Goal: Task Accomplishment & Management: Manage account settings

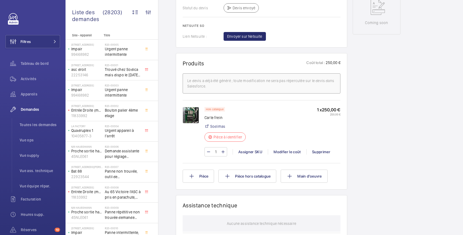
scroll to position [291, 0]
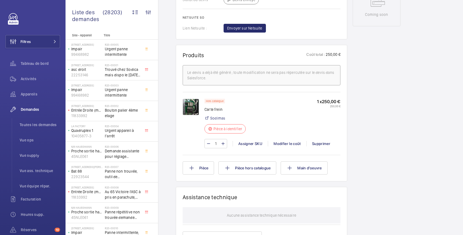
click at [188, 109] on img at bounding box center [191, 107] width 16 height 16
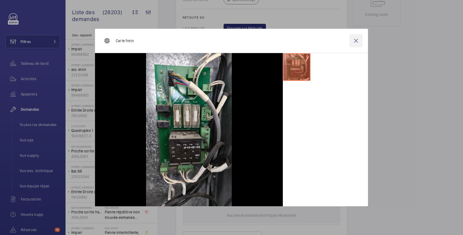
click at [356, 40] on wm-front-icon-button at bounding box center [356, 40] width 13 height 13
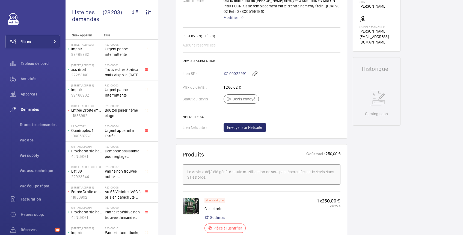
scroll to position [194, 0]
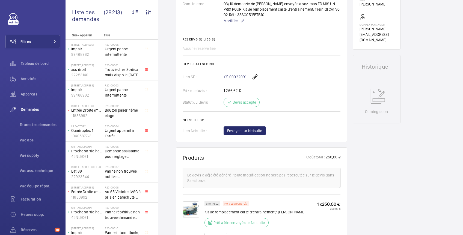
scroll to position [291, 0]
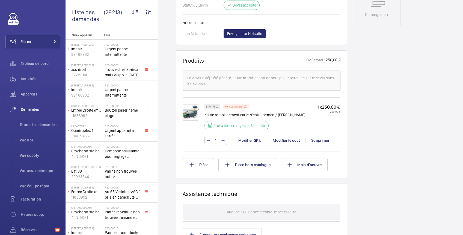
click at [193, 114] on img at bounding box center [191, 112] width 16 height 16
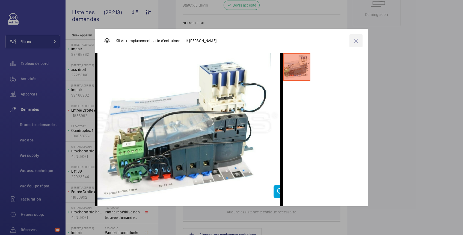
click at [357, 38] on wm-front-icon-button at bounding box center [356, 40] width 13 height 13
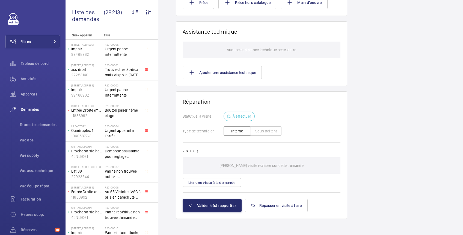
scroll to position [454, 0]
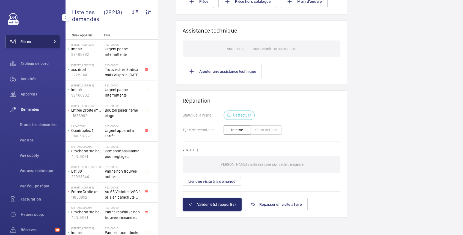
click at [35, 43] on button "Filtres" at bounding box center [32, 41] width 55 height 13
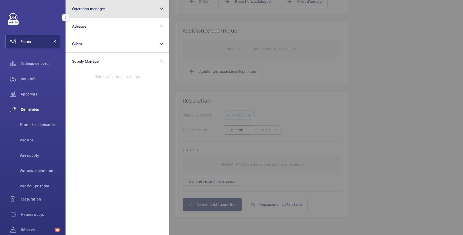
click at [91, 12] on button "Operation manager" at bounding box center [118, 8] width 104 height 17
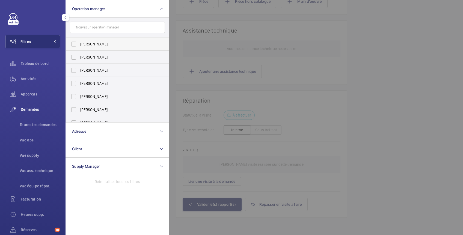
click at [88, 43] on span "[PERSON_NAME]" at bounding box center [117, 43] width 75 height 5
click at [79, 43] on input "[PERSON_NAME]" at bounding box center [73, 44] width 11 height 11
checkbox input "true"
click at [32, 93] on span "Appareils" at bounding box center [40, 93] width 39 height 5
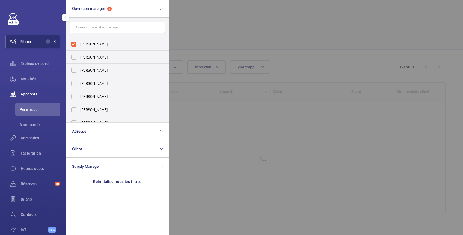
click at [235, 15] on div at bounding box center [400, 117] width 463 height 235
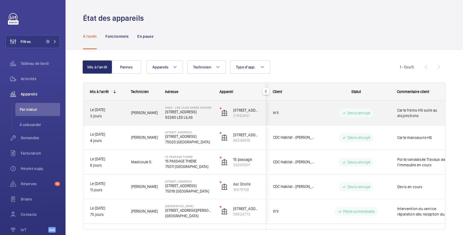
click at [391, 106] on div "Carte freins HS suite au disjonctions" at bounding box center [422, 112] width 63 height 23
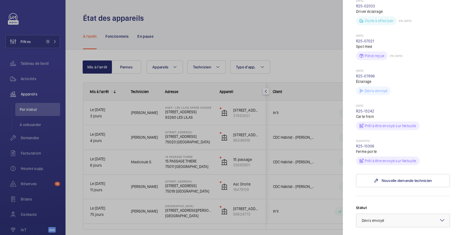
scroll to position [194, 0]
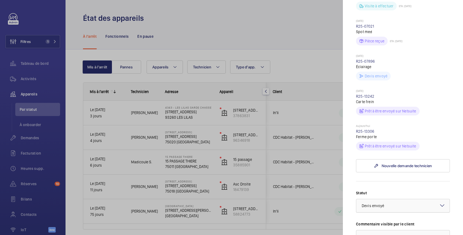
click at [389, 208] on div "× Devis envoyé" at bounding box center [380, 205] width 36 height 5
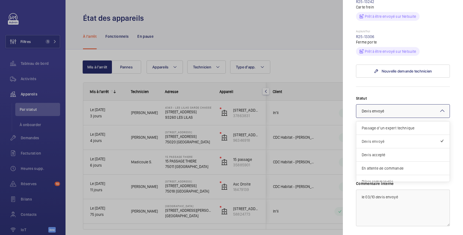
scroll to position [291, 0]
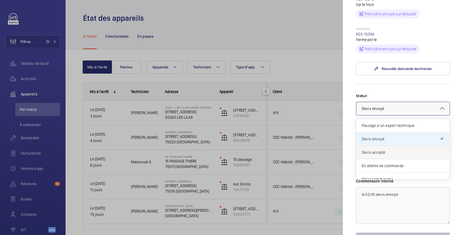
click at [381, 155] on span "Devis accepté" at bounding box center [403, 151] width 82 height 5
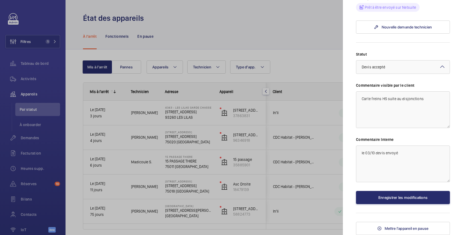
scroll to position [342, 0]
click at [360, 151] on textarea "le 03/10 devis envoyé" at bounding box center [403, 163] width 94 height 37
type textarea "Le 6/10 devis accepté le 03/10 devis envoyé"
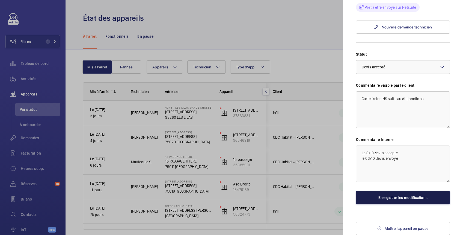
click at [396, 196] on button "Enregistrer les modifications" at bounding box center [403, 197] width 94 height 13
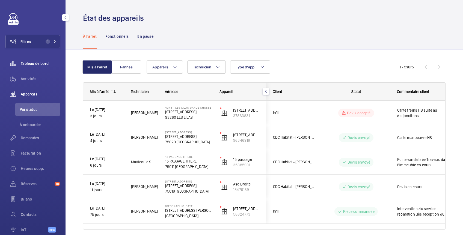
click at [22, 63] on span "Tableau de bord" at bounding box center [40, 63] width 39 height 5
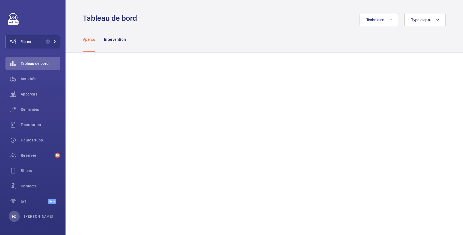
click at [258, 35] on div "Aperçu Intervention" at bounding box center [264, 39] width 363 height 26
click at [28, 96] on span "Appareils" at bounding box center [40, 93] width 39 height 5
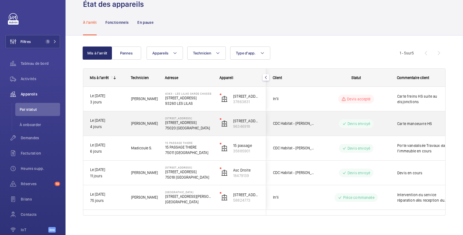
scroll to position [21, 0]
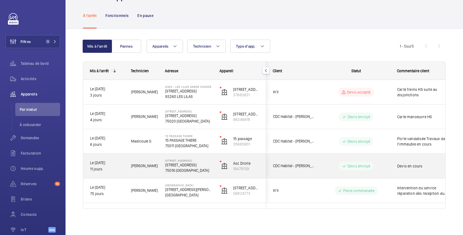
click at [394, 164] on div "Devis en cours" at bounding box center [422, 165] width 63 height 23
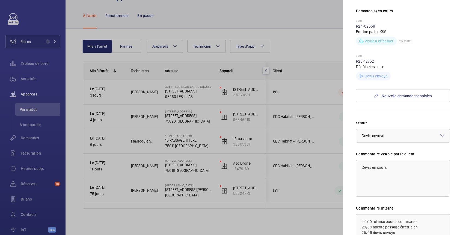
scroll to position [194, 0]
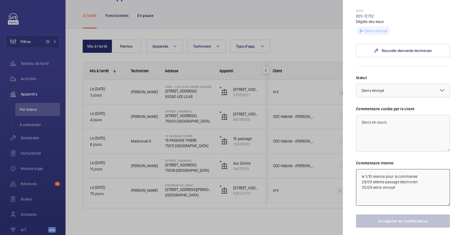
click at [360, 195] on textarea "le 1/10 relance pour la commande 29/09 attente passage électricien 25/09 devis …" at bounding box center [403, 187] width 94 height 37
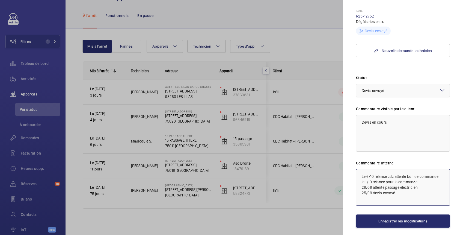
drag, startPoint x: 375, startPoint y: 196, endPoint x: 439, endPoint y: 193, distance: 64.5
click at [439, 193] on textarea "Le 6/10 relance cdc attente bon de commande le 1/10 relance pour la commande 29…" at bounding box center [403, 187] width 94 height 37
drag, startPoint x: 362, startPoint y: 196, endPoint x: 439, endPoint y: 196, distance: 77.6
click at [439, 196] on textarea "Le 6/10 relance cdc attente bon de commande le 1/10 relance pour la commande 29…" at bounding box center [403, 187] width 94 height 37
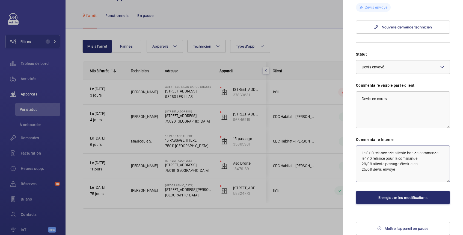
scroll to position [238, 0]
type textarea "Le 6/10 relance cdc attente bon de commande le 1/10 relance pour la commande 29…"
click at [396, 197] on button "Enregistrer les modifications" at bounding box center [403, 197] width 94 height 13
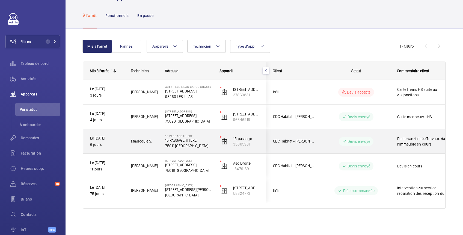
click at [410, 140] on span "Porte vandalisée Travaux dans l'immeuble en cours" at bounding box center [425, 141] width 57 height 11
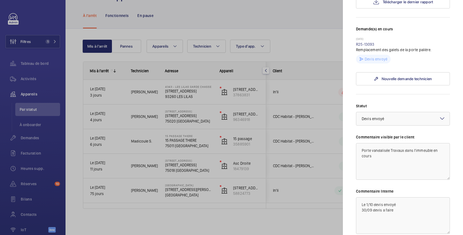
scroll to position [182, 0]
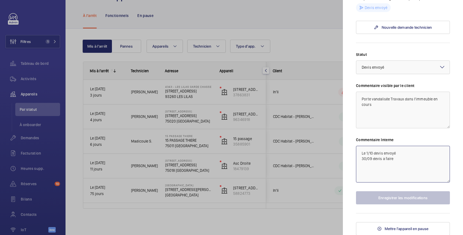
click at [360, 152] on textarea "Le 1/10 devis envoyé 30/09 devis a faire" at bounding box center [403, 164] width 94 height 37
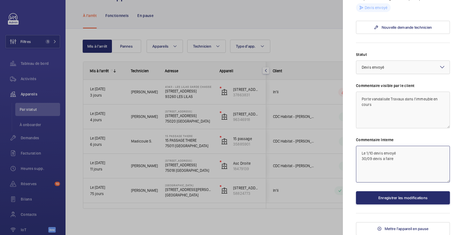
paste textarea "Le 6/10 relance cdc attente bon de commande"
type textarea "Le 6/10 relance cdc attente bon de commande Le 1/10 devis envoyé 30/09 devis a …"
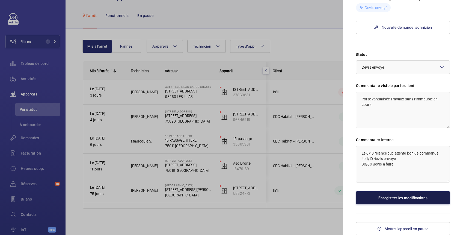
click at [405, 197] on button "Enregistrer les modifications" at bounding box center [403, 197] width 94 height 13
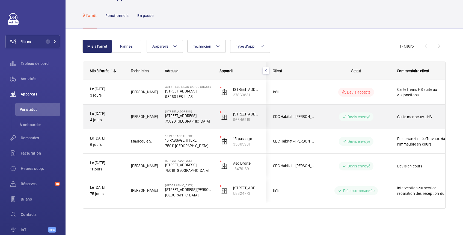
click at [388, 114] on wm-front-pills-cell "Devis envoyé" at bounding box center [356, 116] width 68 height 9
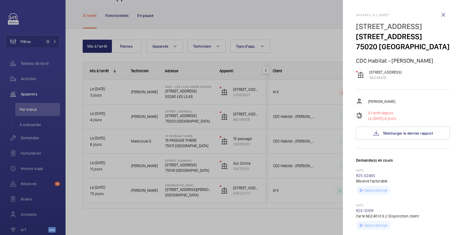
scroll to position [97, 0]
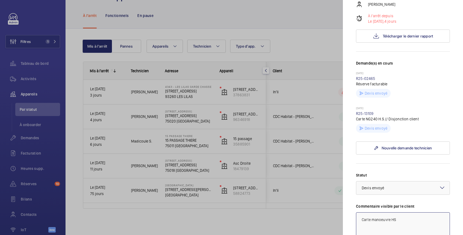
click at [362, 218] on textarea "Carte manoeuvre HS" at bounding box center [403, 230] width 94 height 37
paste textarea "Le 6/10 relance cdc attente bon de commande"
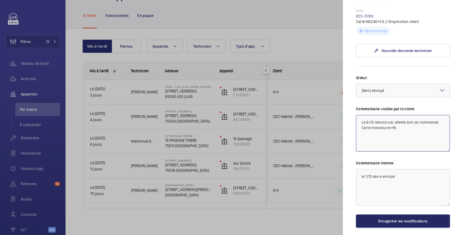
type textarea "Le 6/10 relance cdc attente bon de commande Carte manoeuvre HS"
click at [407, 217] on button "Enregistrer les modifications" at bounding box center [403, 220] width 94 height 13
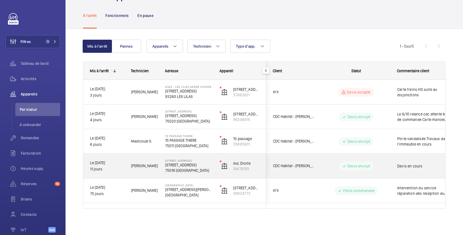
click at [406, 163] on span "Devis en cours" at bounding box center [425, 165] width 57 height 5
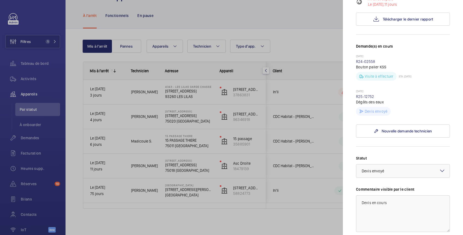
scroll to position [194, 0]
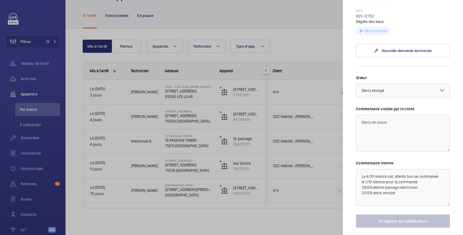
click at [322, 165] on div at bounding box center [231, 117] width 463 height 235
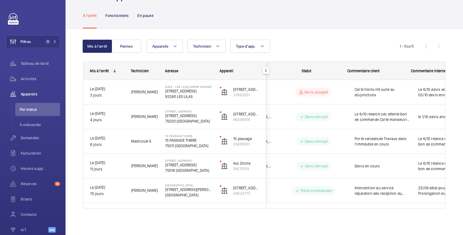
scroll to position [0, 50]
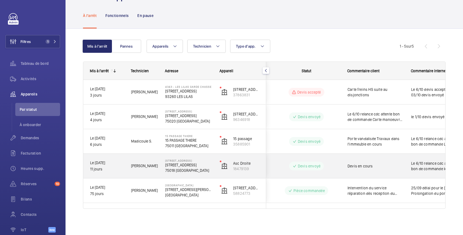
click at [377, 161] on div "Devis en cours" at bounding box center [376, 165] width 57 height 13
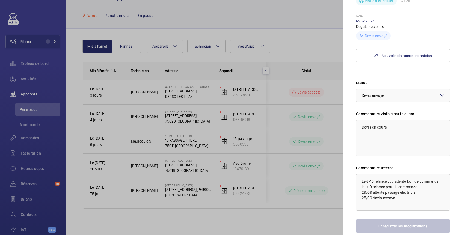
scroll to position [194, 0]
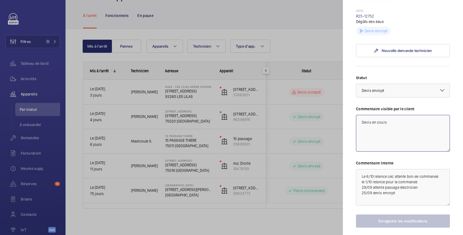
drag, startPoint x: 371, startPoint y: 141, endPoint x: 401, endPoint y: 146, distance: 30.3
click at [401, 146] on textarea "Devis en cours" at bounding box center [403, 133] width 94 height 37
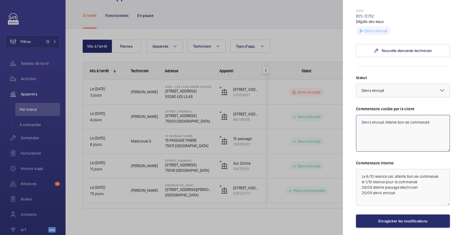
scroll to position [238, 0]
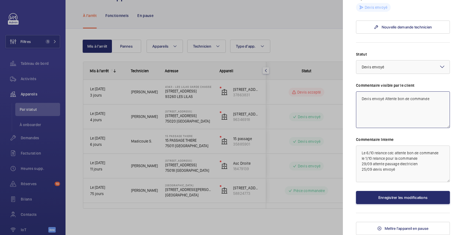
drag, startPoint x: 438, startPoint y: 99, endPoint x: 347, endPoint y: 100, distance: 90.7
click at [347, 100] on mat-sidenav "Appareil à l'arrêt 10 avenue de la porte des Poissonniers 10 avenue de la porte…" at bounding box center [403, 117] width 120 height 235
type textarea "Devis envoyé Attente bon de commande"
click at [402, 200] on button "Enregistrer les modifications" at bounding box center [403, 197] width 94 height 13
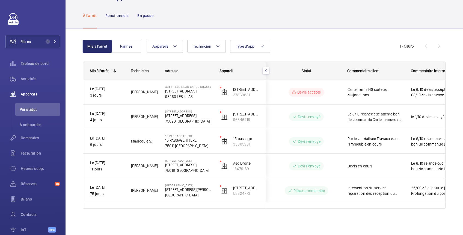
scroll to position [0, 0]
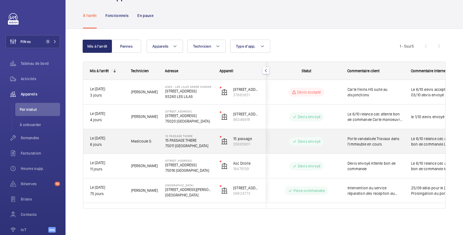
click at [393, 145] on span "Porte vandalisée Travaux dans l'immeuble en cours" at bounding box center [376, 141] width 57 height 11
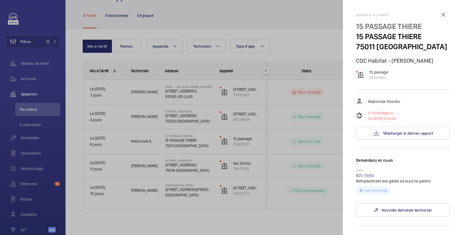
scroll to position [97, 0]
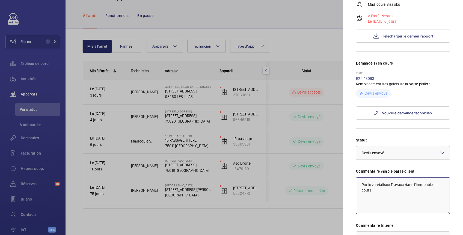
click at [383, 188] on textarea "Porte vandalisée Travaux dans l'immeuble en cours" at bounding box center [403, 195] width 94 height 37
paste textarea "Devis envoyé Attente bon de commande"
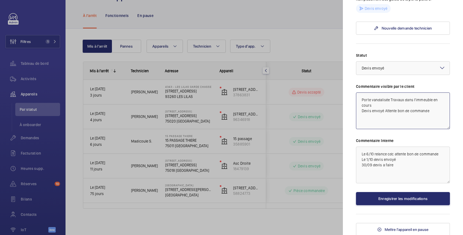
scroll to position [182, 0]
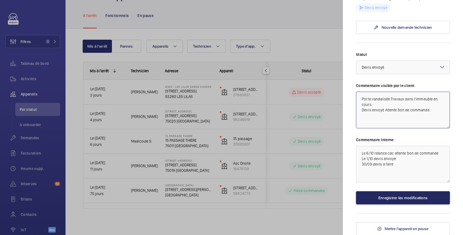
type textarea "Porte vandalisée Travaux dans l'immeuble en cours Devis envoyé Attente bon de c…"
click at [386, 195] on button "Enregistrer les modifications" at bounding box center [403, 197] width 94 height 13
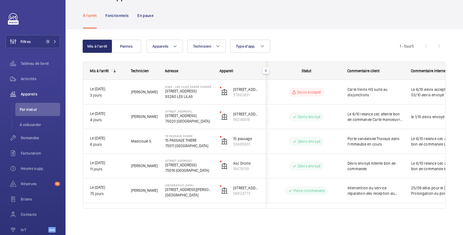
scroll to position [0, 0]
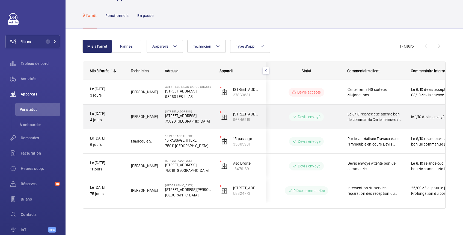
click at [373, 117] on span "Le 6/10 relance cdc attente bon de commande Carte manoeuvre HS" at bounding box center [376, 116] width 57 height 11
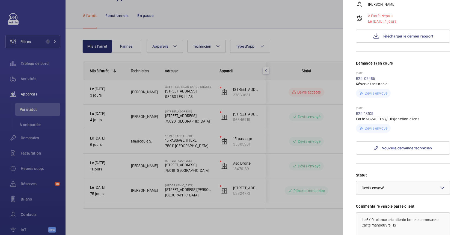
scroll to position [194, 0]
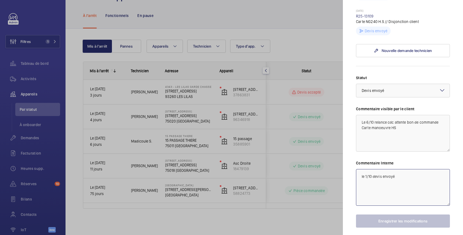
click at [360, 174] on textarea "le 1/10 devis envoyé" at bounding box center [403, 187] width 94 height 37
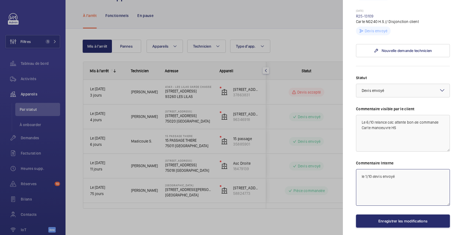
paste textarea "Devis envoyé Attente bon de commande"
type textarea "Devis envoyé Attente bon de commande le 1/10 devis envoyé"
drag, startPoint x: 393, startPoint y: 119, endPoint x: 355, endPoint y: 120, distance: 38.0
click at [355, 120] on mat-sidenav "Appareil à l'arrêt 138 Avenue Gambetta 138 Avenue Gambetta 75020 PARIS CDC Habi…" at bounding box center [403, 117] width 120 height 235
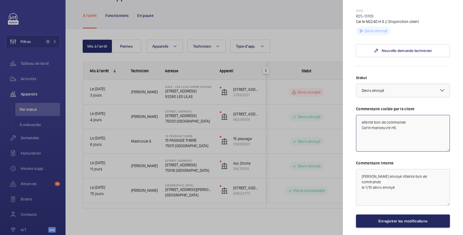
type textarea "attente bon de commande Carte manoeuvre HS"
click at [410, 218] on button "Enregistrer les modifications" at bounding box center [403, 220] width 94 height 13
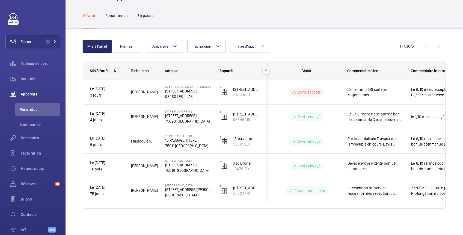
scroll to position [0, 0]
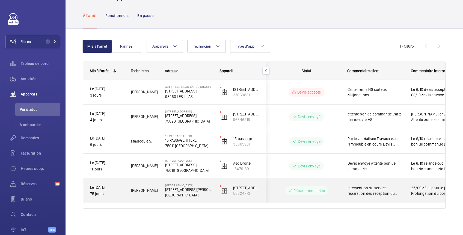
click at [406, 191] on div "25/09 délai pour le [DATE] Prolongation du portage envoyé Prévoir une remise en…" at bounding box center [436, 190] width 63 height 23
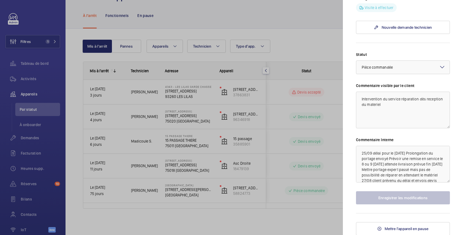
click at [325, 217] on div at bounding box center [231, 117] width 463 height 235
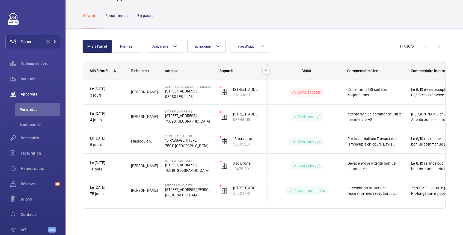
scroll to position [0, 78]
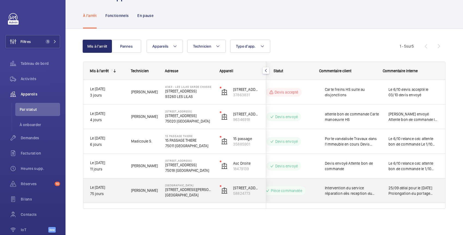
click at [419, 186] on span "25/09 délai pour le [DATE] Prolongation du portage envoyé Prévoir une remise en…" at bounding box center [414, 190] width 50 height 11
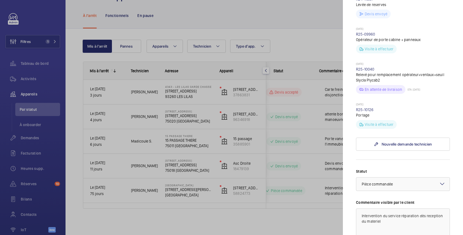
scroll to position [388, 0]
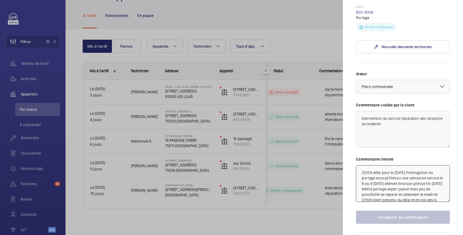
click at [362, 171] on textarea "25/09 délai pour le [DATE] Prolongation du portage envoyé Prévoir une remise en…" at bounding box center [403, 183] width 94 height 37
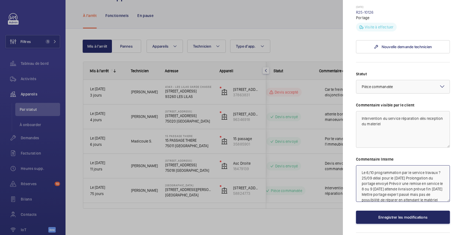
type textarea "Le 6/10 programmation par le service travaux ? 25/09 délai pour le 7 octobre Pr…"
click at [390, 217] on button "Enregistrer les modifications" at bounding box center [403, 216] width 94 height 13
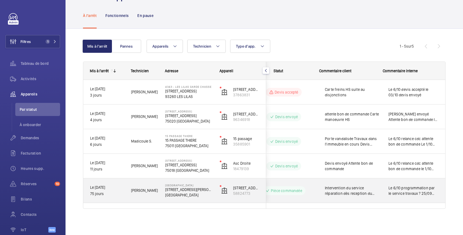
click at [371, 185] on span "Intervention du service réparation dès reception du materiel" at bounding box center [353, 190] width 57 height 11
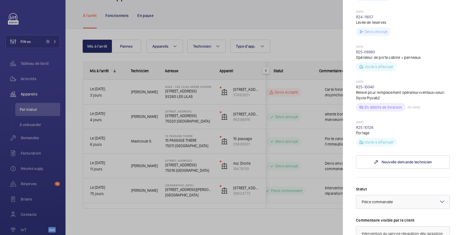
scroll to position [291, 0]
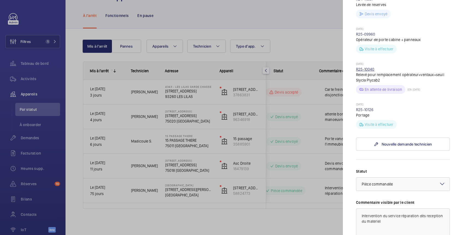
click at [370, 69] on link "R25-10040" at bounding box center [365, 69] width 19 height 4
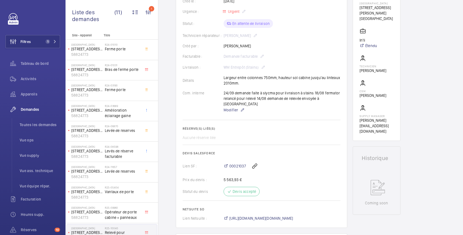
scroll to position [24, 0]
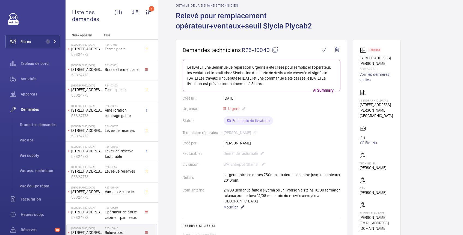
click at [266, 50] on span "R25-10040" at bounding box center [260, 49] width 37 height 7
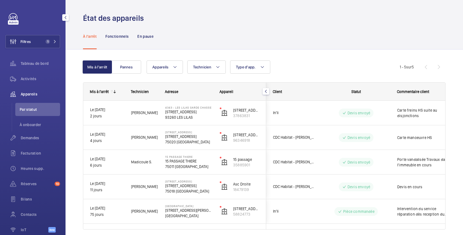
click at [27, 94] on span "Appareils" at bounding box center [40, 93] width 39 height 5
click at [36, 61] on span "Tableau de bord" at bounding box center [40, 63] width 39 height 5
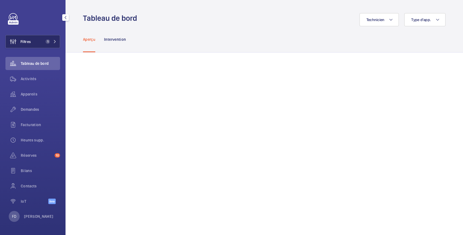
click at [36, 43] on button "Filtres 1" at bounding box center [32, 41] width 55 height 13
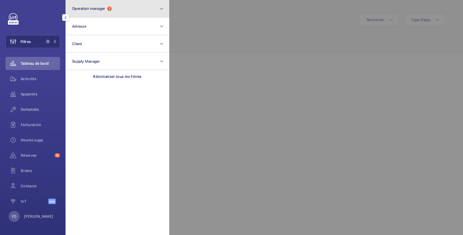
click at [80, 7] on span "Operation manager" at bounding box center [88, 8] width 33 height 4
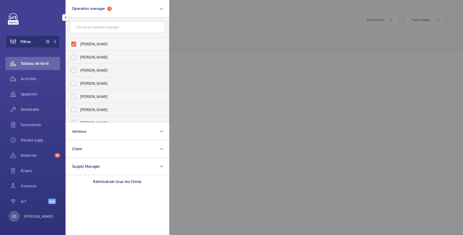
click at [81, 42] on span "[PERSON_NAME]" at bounding box center [117, 43] width 75 height 5
click at [79, 42] on input "[PERSON_NAME]" at bounding box center [73, 44] width 11 height 11
checkbox input "false"
click at [80, 57] on span "[PERSON_NAME]" at bounding box center [117, 56] width 75 height 5
click at [79, 57] on input "[PERSON_NAME]" at bounding box center [73, 57] width 11 height 11
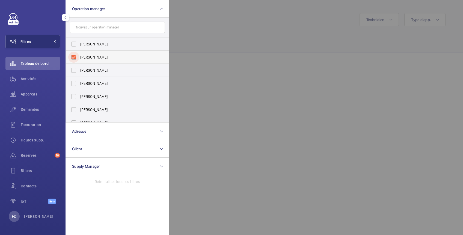
checkbox input "true"
click at [200, 20] on div at bounding box center [400, 117] width 463 height 235
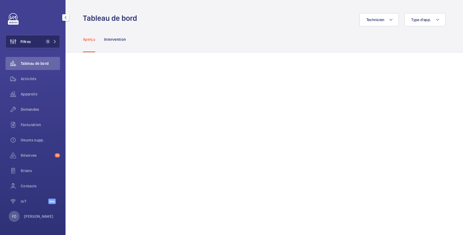
click at [24, 42] on span "Filtres" at bounding box center [25, 41] width 10 height 5
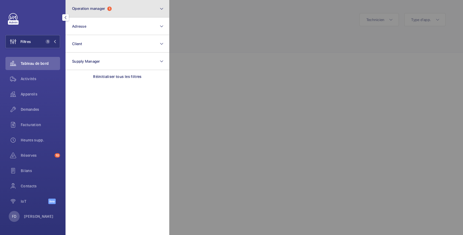
click at [91, 11] on button "Operation manager 1" at bounding box center [118, 8] width 104 height 17
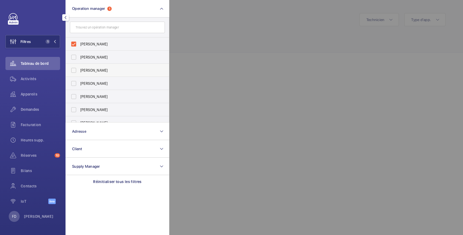
click at [95, 71] on span "Anthony Mouchez" at bounding box center [117, 69] width 75 height 5
click at [79, 71] on input "Anthony Mouchez" at bounding box center [73, 70] width 11 height 11
checkbox input "true"
click at [103, 42] on span "Zohra Hamdani" at bounding box center [117, 43] width 75 height 5
click at [79, 42] on input "Zohra Hamdani" at bounding box center [73, 44] width 11 height 11
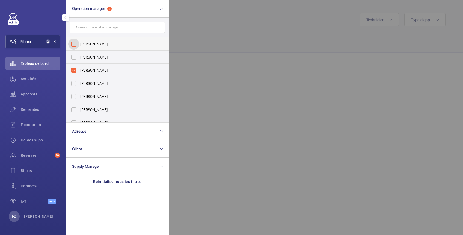
checkbox input "false"
click at [209, 23] on div at bounding box center [400, 117] width 463 height 235
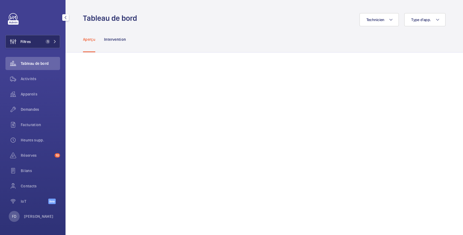
click at [35, 43] on button "Filtres 1" at bounding box center [32, 41] width 55 height 13
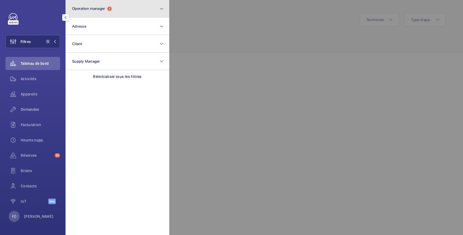
click at [90, 15] on button "Operation manager 1" at bounding box center [118, 8] width 104 height 17
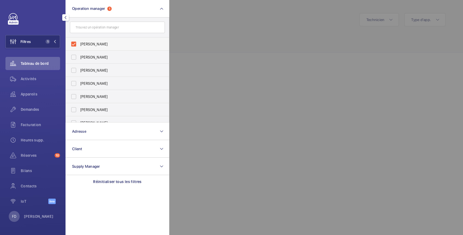
click at [88, 42] on span "Anthony Mouchez" at bounding box center [117, 43] width 75 height 5
click at [79, 42] on input "Anthony Mouchez" at bounding box center [73, 44] width 11 height 11
checkbox input "false"
click at [89, 83] on span "Karim Kaced" at bounding box center [117, 83] width 75 height 5
click at [79, 83] on input "Karim Kaced" at bounding box center [73, 83] width 11 height 11
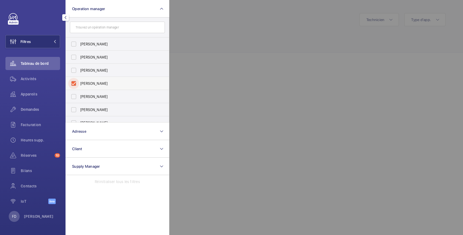
checkbox input "true"
click at [201, 43] on div at bounding box center [400, 117] width 463 height 235
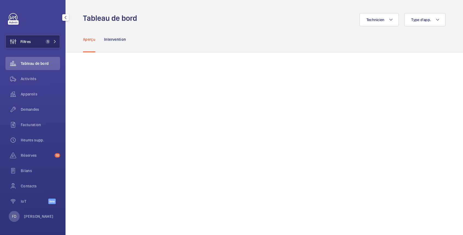
click at [40, 42] on button "Filtres 1" at bounding box center [32, 41] width 55 height 13
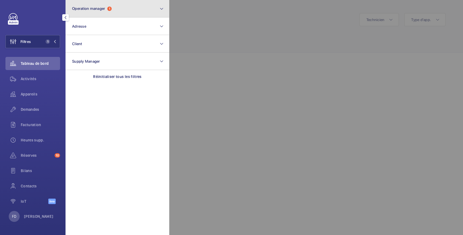
click at [92, 10] on span "Operation manager" at bounding box center [88, 8] width 33 height 4
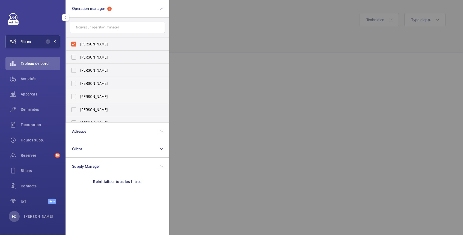
drag, startPoint x: 95, startPoint y: 97, endPoint x: 95, endPoint y: 93, distance: 4.7
click at [94, 97] on span "Caroline Diallo" at bounding box center [117, 96] width 75 height 5
click at [79, 97] on input "Caroline Diallo" at bounding box center [73, 96] width 11 height 11
checkbox input "true"
click at [97, 46] on span "Karim Kaced" at bounding box center [117, 43] width 75 height 5
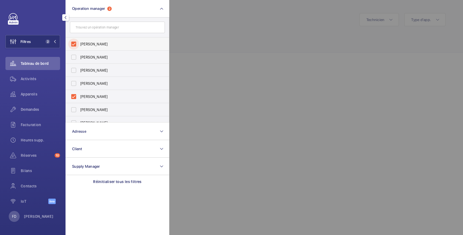
click at [79, 46] on input "Karim Kaced" at bounding box center [73, 44] width 11 height 11
checkbox input "false"
click at [211, 28] on div at bounding box center [400, 117] width 463 height 235
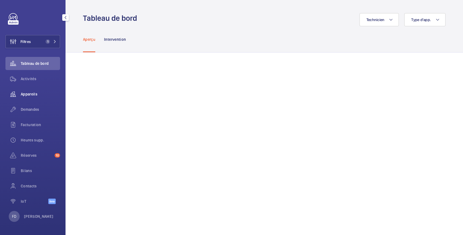
click at [25, 92] on span "Appareils" at bounding box center [40, 93] width 39 height 5
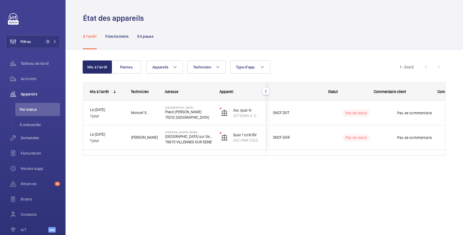
scroll to position [0, 72]
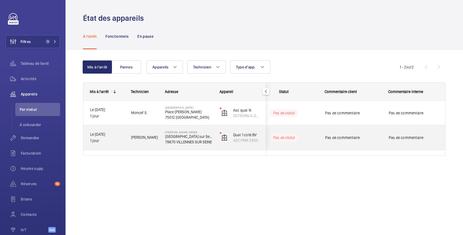
click at [389, 132] on div "Pas de commentaire" at bounding box center [414, 137] width 50 height 13
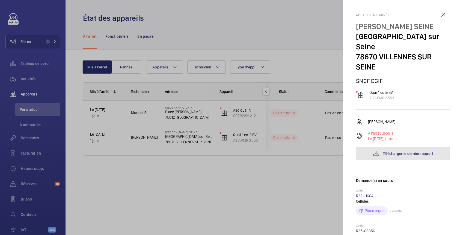
click at [396, 155] on span "Télécharger le dernier rapport" at bounding box center [408, 153] width 51 height 4
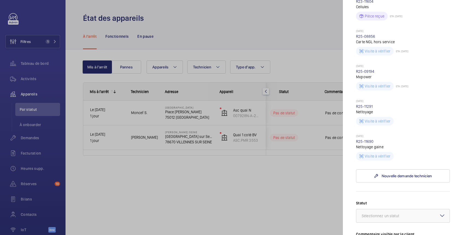
scroll to position [291, 0]
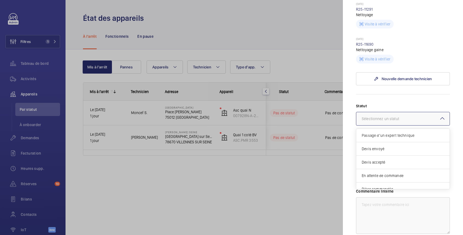
click at [416, 125] on div at bounding box center [402, 118] width 93 height 13
click at [409, 138] on span "Passage d’un expert technique" at bounding box center [403, 134] width 82 height 5
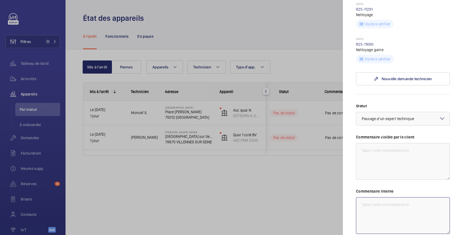
click at [391, 214] on textarea at bounding box center [403, 215] width 94 height 37
paste textarea "Relais de phase HS, inhibé,chaine sécurité récupérée,défaut 0707 et 0010,problè…"
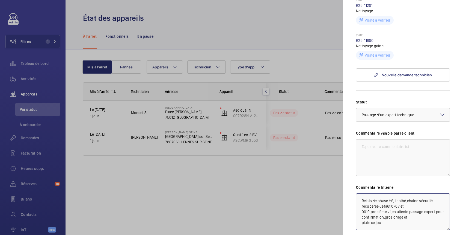
scroll to position [353, 0]
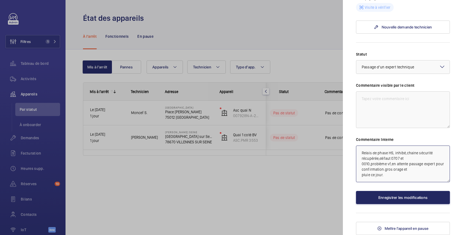
type textarea "Relais de phase HS, inhibé,chaine sécurité récupérée,défaut 0707 et 0010,problè…"
click at [398, 197] on button "Enregistrer les modifications" at bounding box center [403, 197] width 94 height 13
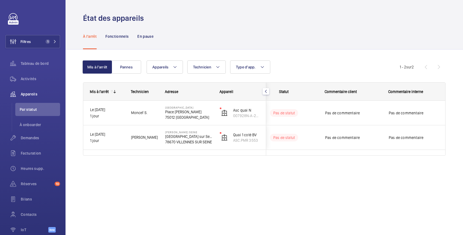
scroll to position [0, 0]
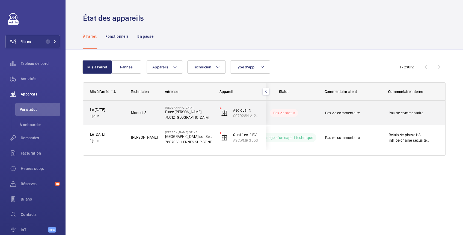
click at [382, 110] on div "Pas de commentaire" at bounding box center [413, 112] width 63 height 23
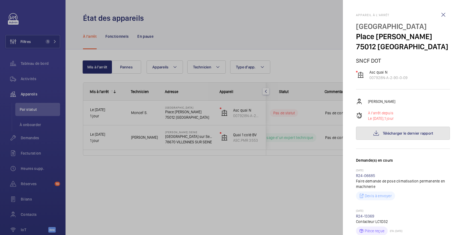
click at [407, 133] on span "Télécharger le dernier rapport" at bounding box center [408, 133] width 51 height 4
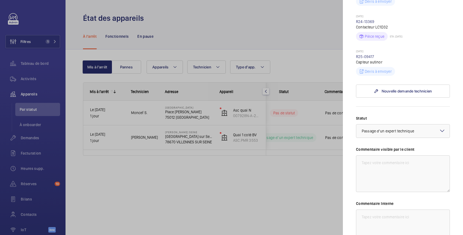
scroll to position [258, 0]
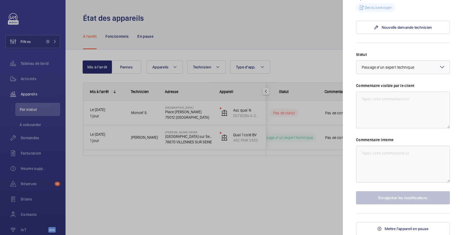
click at [272, 201] on div at bounding box center [231, 117] width 463 height 235
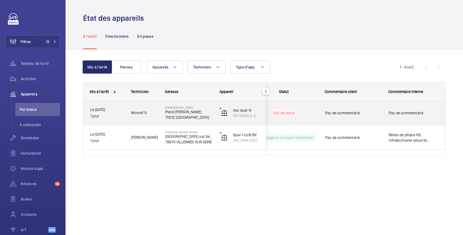
click at [419, 110] on span "Pas de commentaire" at bounding box center [414, 112] width 50 height 5
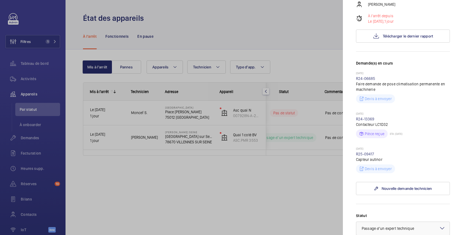
scroll to position [194, 0]
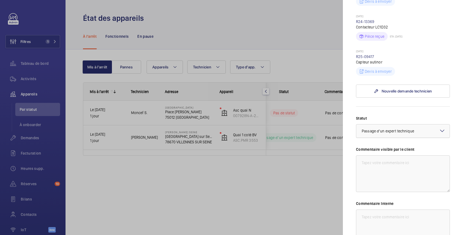
click at [403, 131] on span "Passage d’un expert technique" at bounding box center [388, 131] width 52 height 4
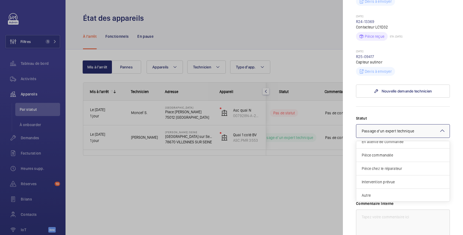
scroll to position [258, 0]
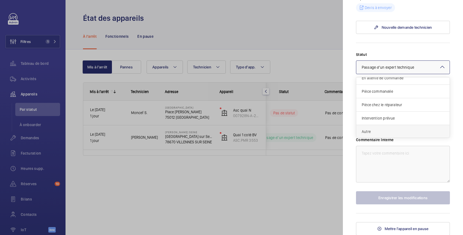
click at [385, 131] on span "Autre" at bounding box center [403, 131] width 82 height 5
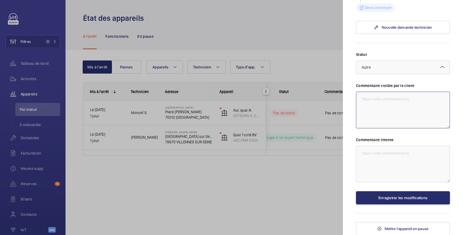
click at [385, 103] on textarea at bounding box center [403, 109] width 94 height 37
type textarea "modernisation"
click at [379, 153] on textarea at bounding box center [403, 164] width 94 height 37
type textarea "modernisation par schindler"
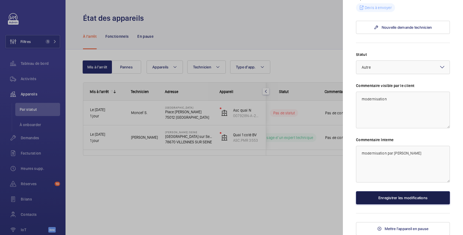
click at [400, 196] on button "Enregistrer les modifications" at bounding box center [403, 197] width 94 height 13
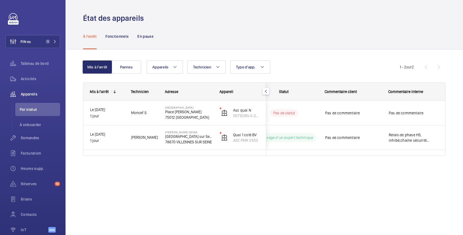
scroll to position [0, 0]
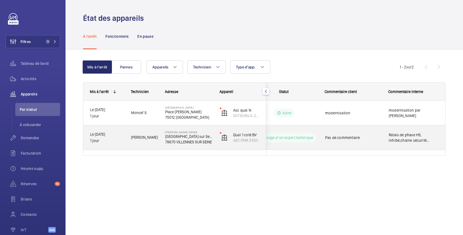
click at [431, 142] on span "Relais de phase HS, inhibé,chaine sécurité récupérée,défaut 0707 et 0010,problè…" at bounding box center [414, 137] width 50 height 11
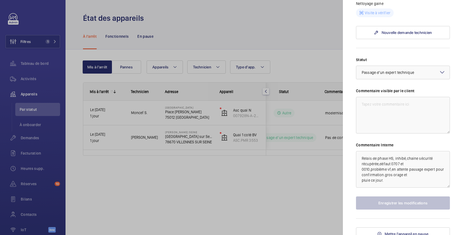
scroll to position [353, 0]
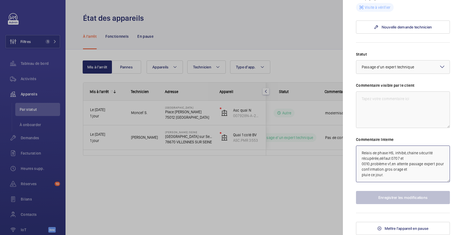
drag, startPoint x: 362, startPoint y: 151, endPoint x: 391, endPoint y: 175, distance: 37.2
click at [391, 175] on textarea "Relais de phase HS, inhibé,chaine sécurité récupérée,défaut 0707 et 0010,problè…" at bounding box center [403, 163] width 94 height 37
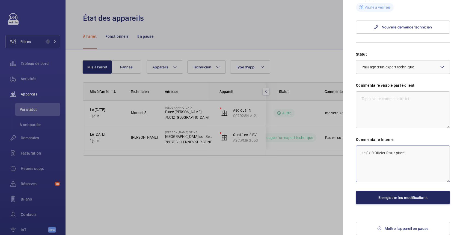
type textarea "Le 6/10 Olivier R sur place"
click at [399, 197] on button "Enregistrer les modifications" at bounding box center [403, 197] width 94 height 13
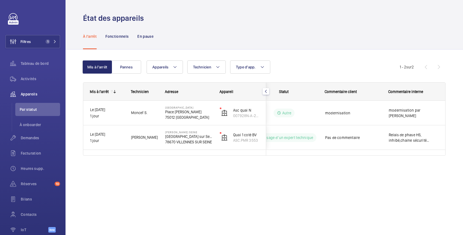
scroll to position [0, 0]
click at [28, 185] on span "Réserves" at bounding box center [37, 183] width 32 height 5
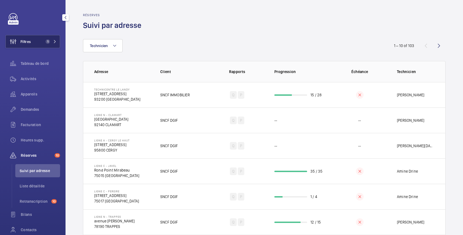
click at [27, 43] on span "Filtres" at bounding box center [25, 41] width 10 height 5
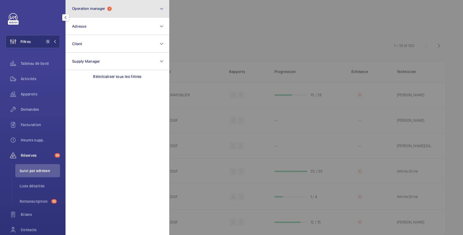
click at [100, 10] on span "Operation manager" at bounding box center [88, 8] width 33 height 4
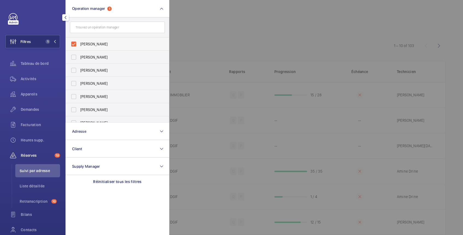
click at [97, 49] on label "Caroline Diallo" at bounding box center [113, 43] width 95 height 13
click at [79, 49] on input "Caroline Diallo" at bounding box center [73, 44] width 11 height 11
checkbox input "false"
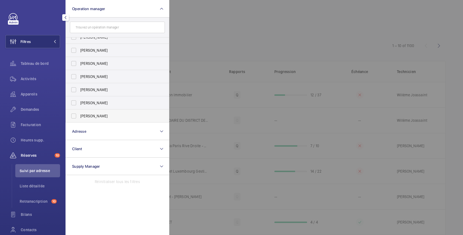
click at [93, 115] on span "Bruno Alves" at bounding box center [117, 115] width 75 height 5
click at [79, 115] on input "Bruno Alves" at bounding box center [73, 115] width 11 height 11
checkbox input "true"
click at [227, 16] on div at bounding box center [400, 117] width 463 height 235
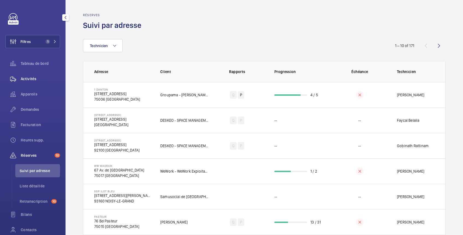
click at [28, 79] on span "Activités" at bounding box center [40, 78] width 39 height 5
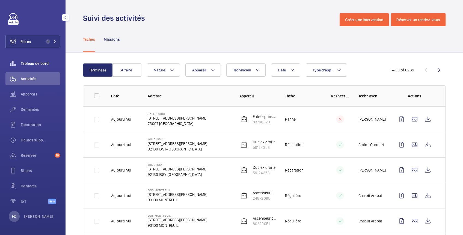
click at [39, 63] on span "Tableau de bord" at bounding box center [40, 63] width 39 height 5
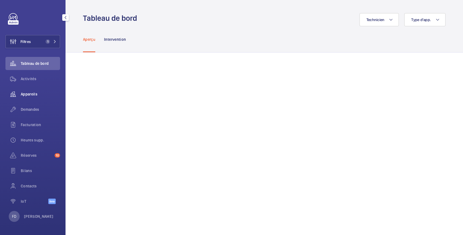
click at [31, 94] on span "Appareils" at bounding box center [40, 93] width 39 height 5
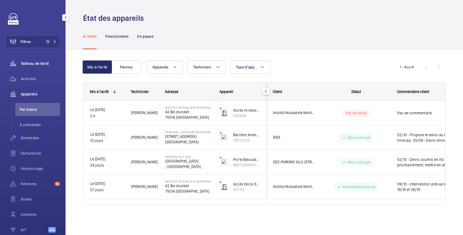
click at [36, 63] on span "Tableau de bord" at bounding box center [40, 63] width 39 height 5
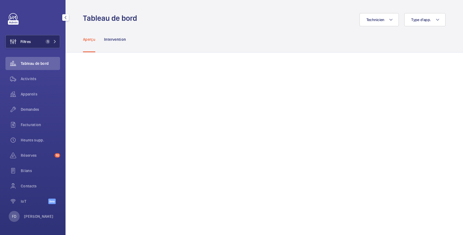
click at [42, 42] on button "Filtres 1" at bounding box center [32, 41] width 55 height 13
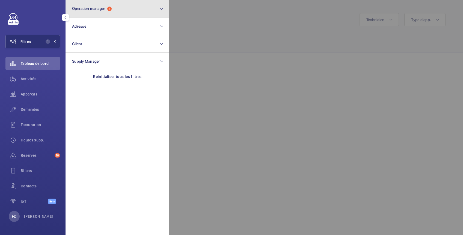
click at [97, 12] on button "Operation manager 1" at bounding box center [118, 8] width 104 height 17
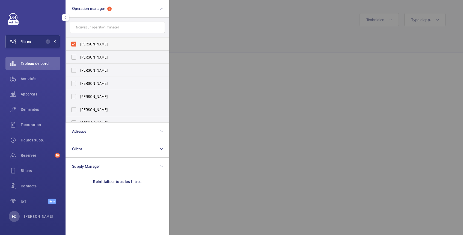
click at [95, 44] on span "Bruno Alves" at bounding box center [117, 43] width 75 height 5
click at [79, 44] on input "Bruno Alves" at bounding box center [73, 44] width 11 height 11
checkbox input "false"
click at [93, 72] on span "Zohra Hamdani" at bounding box center [117, 69] width 75 height 5
click at [79, 72] on input "Zohra Hamdani" at bounding box center [73, 70] width 11 height 11
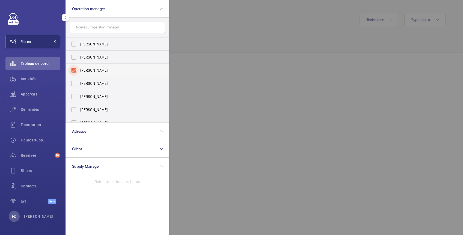
checkbox input "true"
click at [215, 33] on div at bounding box center [400, 117] width 463 height 235
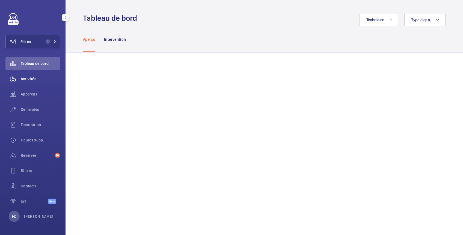
click at [31, 77] on span "Activités" at bounding box center [40, 78] width 39 height 5
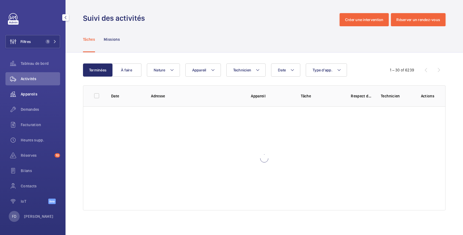
click at [30, 92] on span "Appareils" at bounding box center [40, 93] width 39 height 5
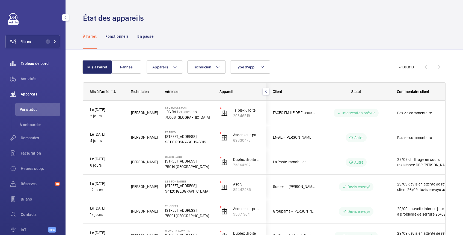
click at [38, 61] on span "Tableau de bord" at bounding box center [40, 63] width 39 height 5
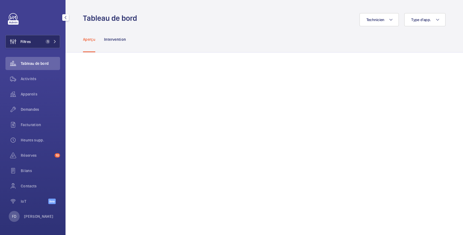
click at [40, 42] on button "Filtres 1" at bounding box center [32, 41] width 55 height 13
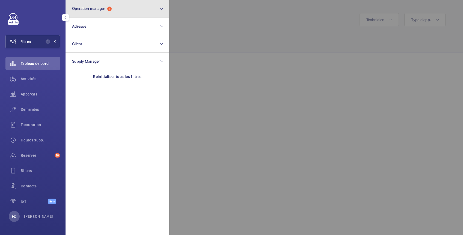
click at [93, 11] on button "Operation manager 1" at bounding box center [118, 8] width 104 height 17
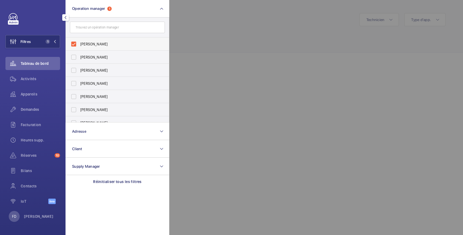
click at [92, 43] on span "Zohra Hamdani" at bounding box center [117, 43] width 75 height 5
click at [79, 43] on input "Zohra Hamdani" at bounding box center [73, 44] width 11 height 11
checkbox input "false"
click at [91, 55] on span "[PERSON_NAME]" at bounding box center [117, 56] width 75 height 5
click at [79, 55] on input "[PERSON_NAME]" at bounding box center [73, 57] width 11 height 11
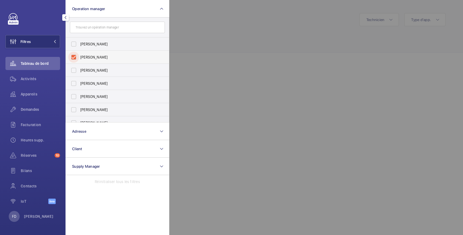
checkbox input "true"
click at [210, 10] on div at bounding box center [400, 117] width 463 height 235
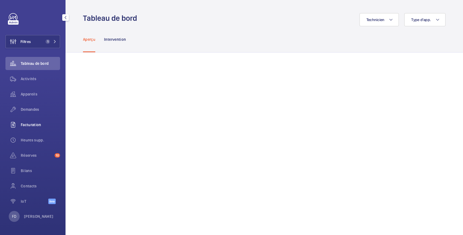
click at [30, 125] on span "Facturation" at bounding box center [40, 124] width 39 height 5
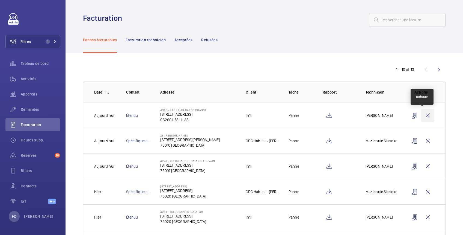
click at [425, 116] on wm-front-icon-button at bounding box center [427, 115] width 13 height 13
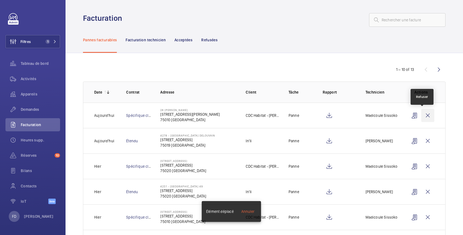
click at [424, 116] on wm-front-icon-button at bounding box center [427, 115] width 13 height 13
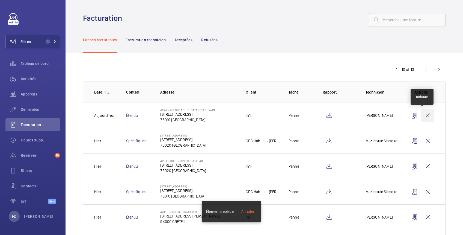
click at [423, 115] on wm-front-icon-button at bounding box center [427, 115] width 13 height 13
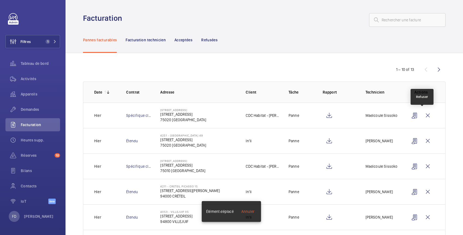
click at [423, 115] on wm-front-icon-button at bounding box center [427, 115] width 13 height 13
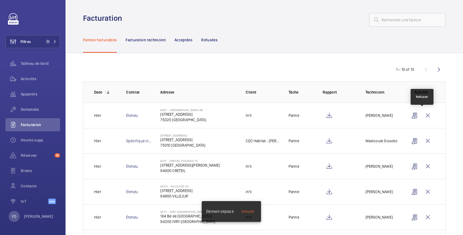
click at [423, 115] on wm-front-icon-button at bounding box center [427, 115] width 13 height 13
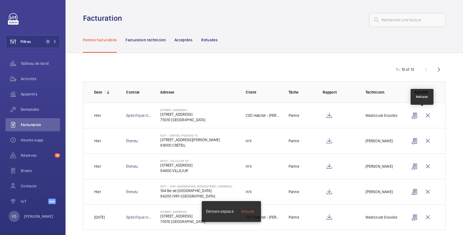
click at [423, 115] on wm-front-icon-button at bounding box center [427, 115] width 13 height 13
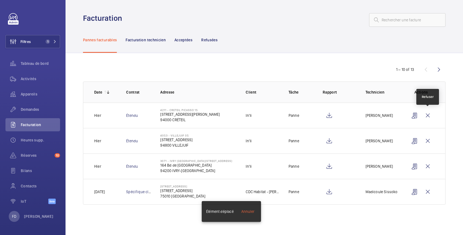
click at [423, 115] on wm-front-icon-button at bounding box center [427, 115] width 13 height 13
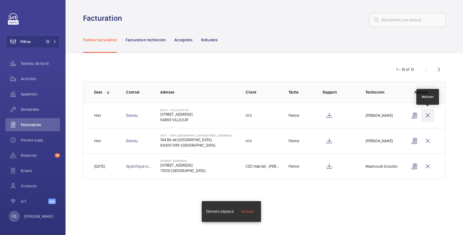
click at [426, 113] on wm-front-icon-button at bounding box center [427, 115] width 13 height 13
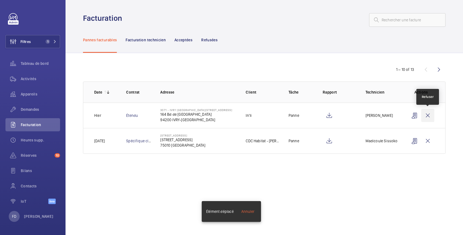
click at [427, 114] on wm-front-icon-button at bounding box center [427, 115] width 13 height 13
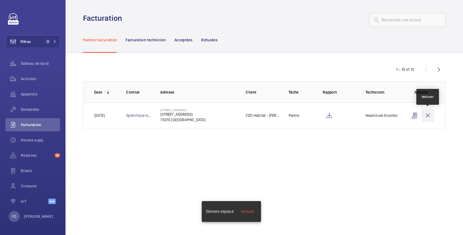
click at [430, 114] on wm-front-icon-button at bounding box center [427, 115] width 13 height 13
